Goal: Task Accomplishment & Management: Manage account settings

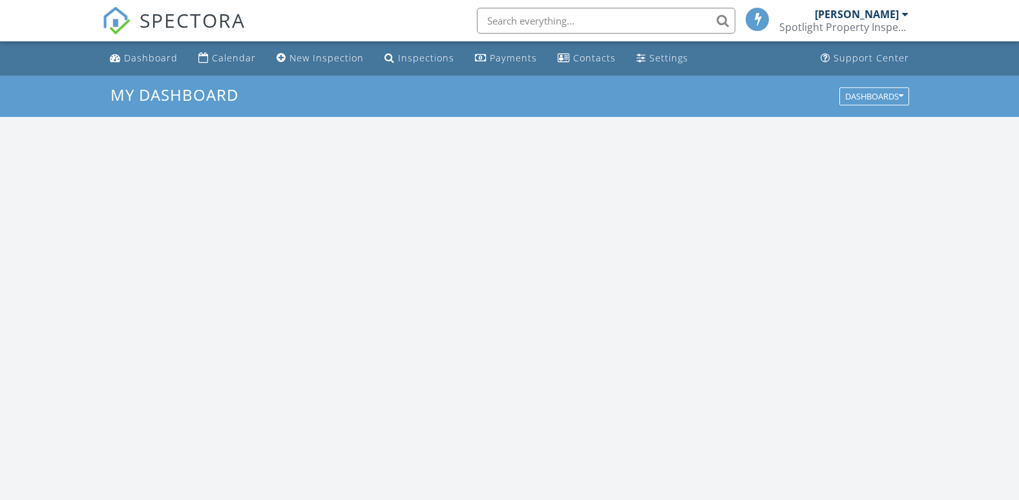
scroll to position [1196, 1039]
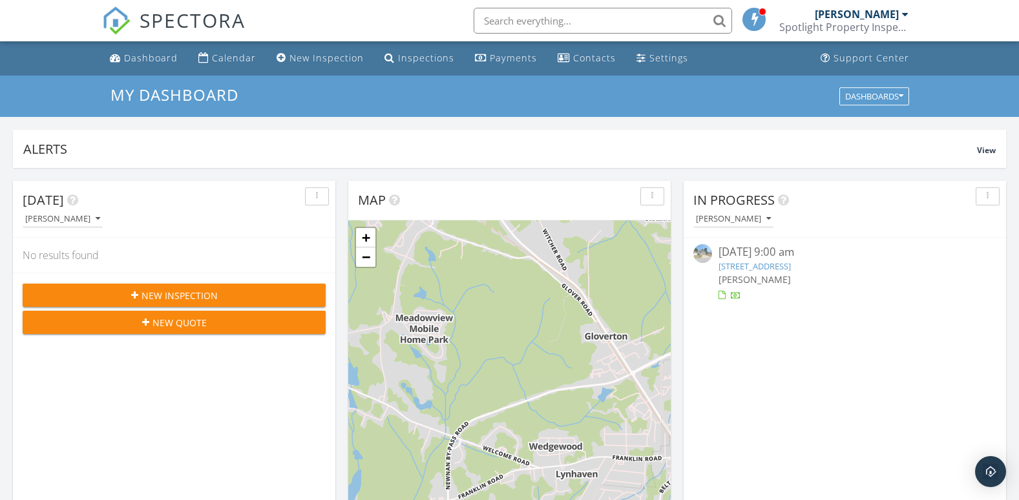
click at [791, 266] on link "[STREET_ADDRESS]" at bounding box center [754, 266] width 72 height 12
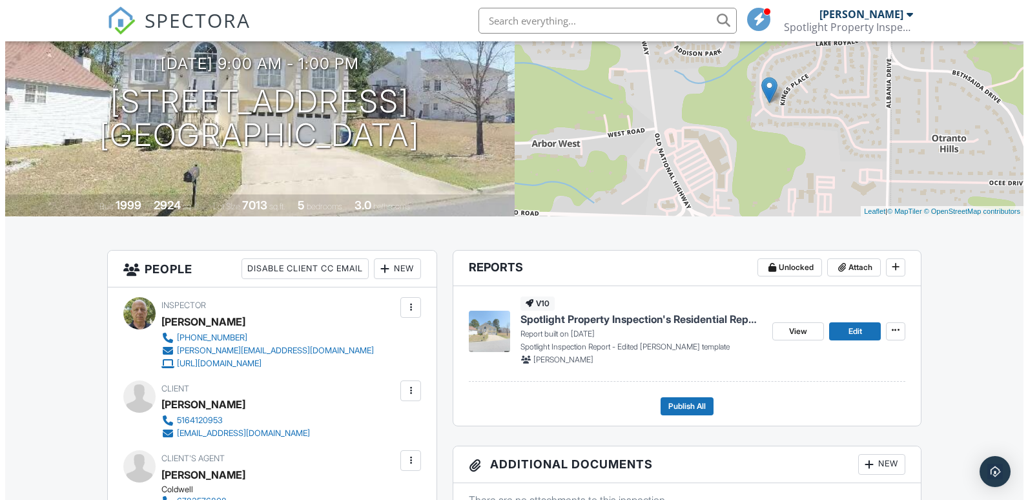
scroll to position [134, 0]
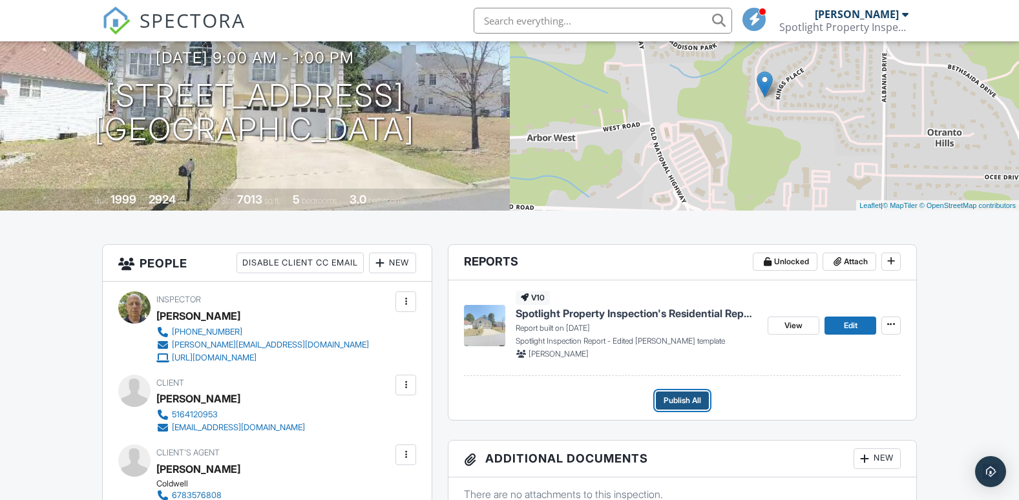
click at [679, 399] on span "Publish All" at bounding box center [681, 400] width 37 height 13
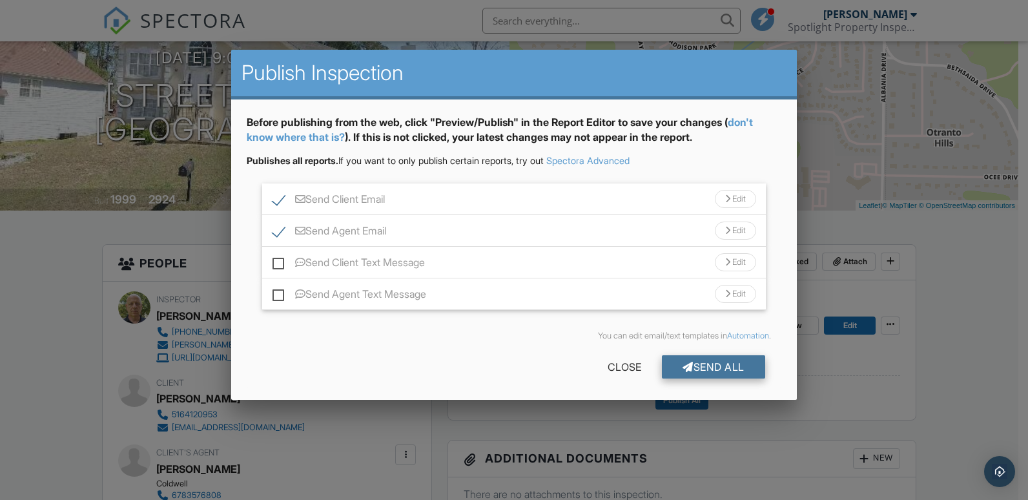
click at [691, 366] on div "Send All" at bounding box center [713, 366] width 103 height 23
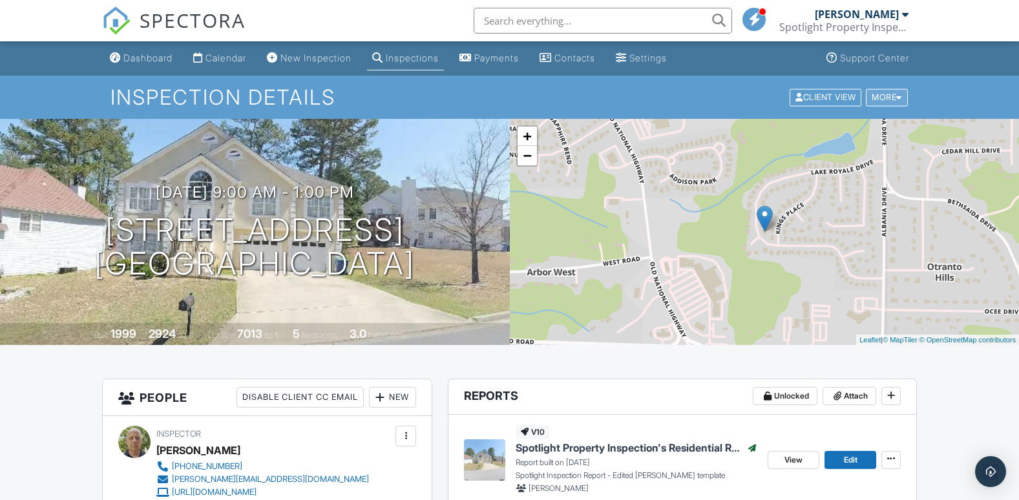
click at [887, 98] on div "More" at bounding box center [887, 97] width 42 height 17
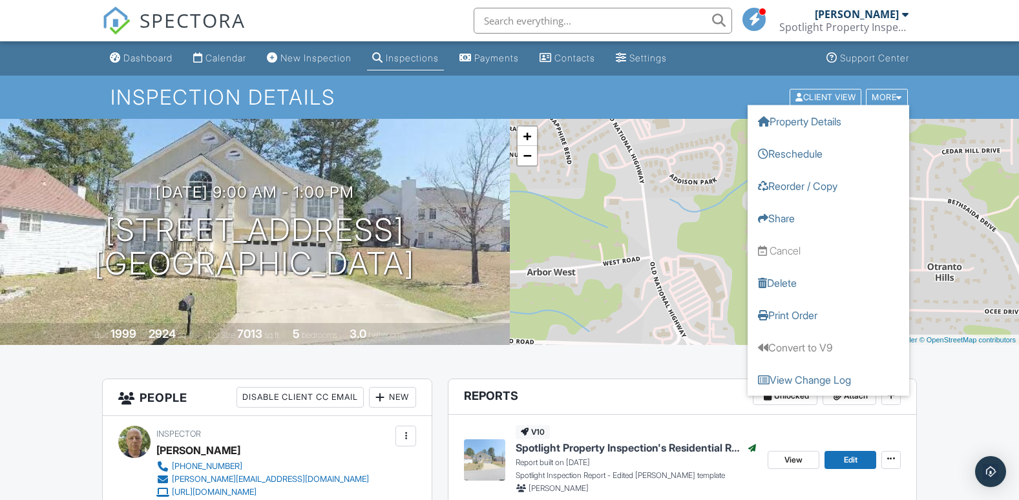
click at [963, 87] on div "Inspection Details Client View More Property Details Reschedule Reorder / Copy …" at bounding box center [509, 97] width 1019 height 43
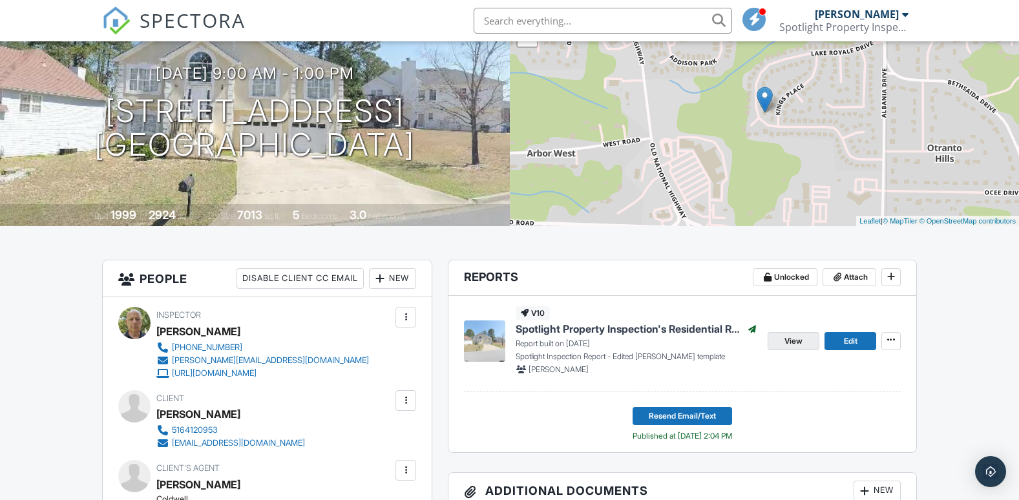
scroll to position [120, 0]
click at [890, 337] on icon at bounding box center [891, 339] width 8 height 9
click at [798, 346] on span "View" at bounding box center [793, 340] width 18 height 13
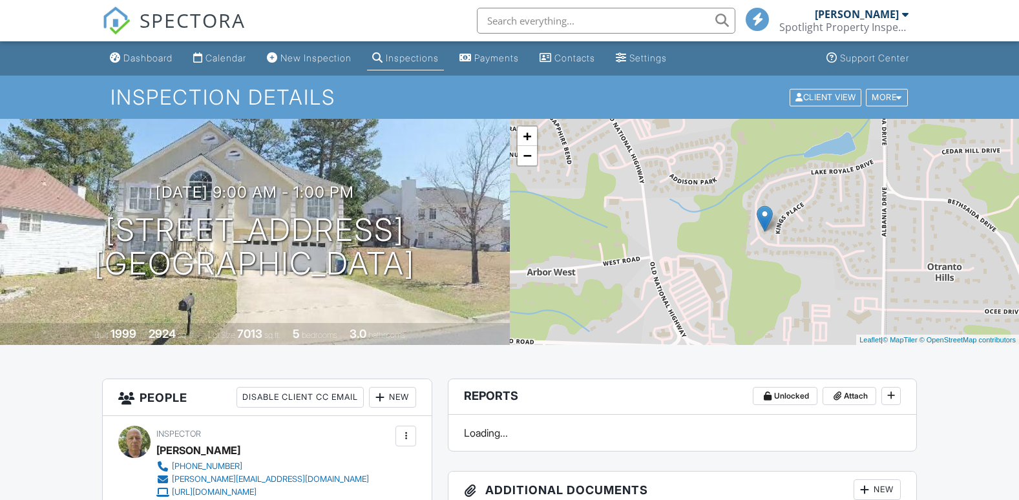
click at [897, 12] on div "[PERSON_NAME]" at bounding box center [857, 14] width 84 height 13
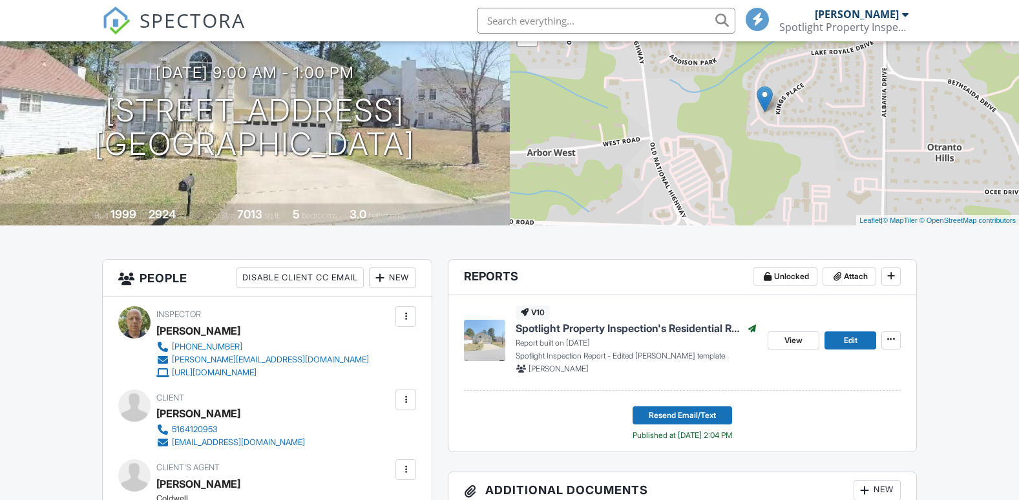
click at [904, 16] on div at bounding box center [905, 14] width 6 height 10
click at [905, 17] on div at bounding box center [905, 14] width 6 height 10
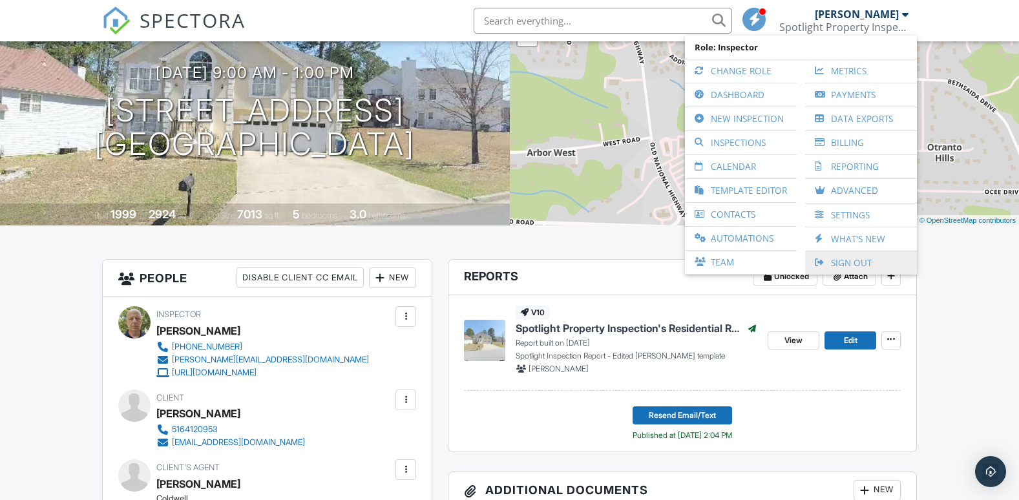
click at [832, 260] on link "Sign Out" at bounding box center [860, 262] width 99 height 23
